Goal: Information Seeking & Learning: Learn about a topic

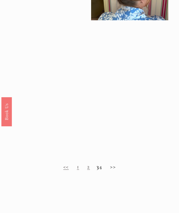
scroll to position [386, 0]
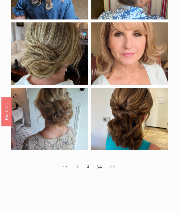
click at [87, 169] on link "2" at bounding box center [88, 165] width 3 height 7
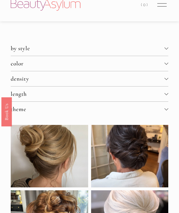
scroll to position [11, 0]
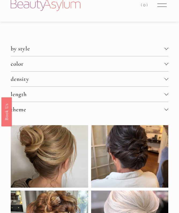
click at [165, 111] on div at bounding box center [166, 109] width 4 height 4
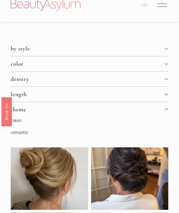
click at [165, 95] on div at bounding box center [166, 94] width 4 height 4
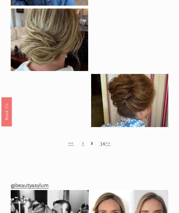
scroll to position [403, 0]
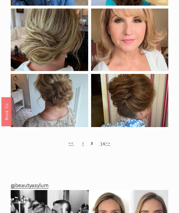
click at [82, 146] on link "1" at bounding box center [83, 142] width 2 height 7
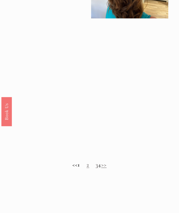
scroll to position [378, 0]
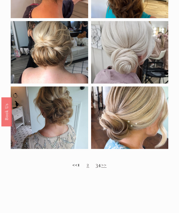
click at [86, 167] on link "2" at bounding box center [87, 164] width 3 height 7
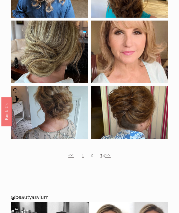
scroll to position [369, 0]
click at [103, 158] on h2 "<< 1 2 3 4 >>" at bounding box center [89, 155] width 157 height 7
click at [100, 158] on link "3" at bounding box center [101, 154] width 2 height 7
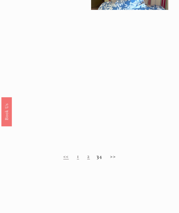
scroll to position [395, 0]
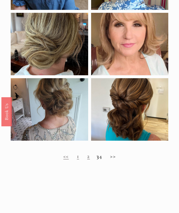
click at [103, 159] on h2 "<< 1 2 3 4 >>" at bounding box center [89, 156] width 157 height 7
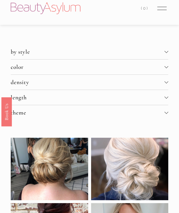
scroll to position [8, 0]
